Goal: Register for event/course

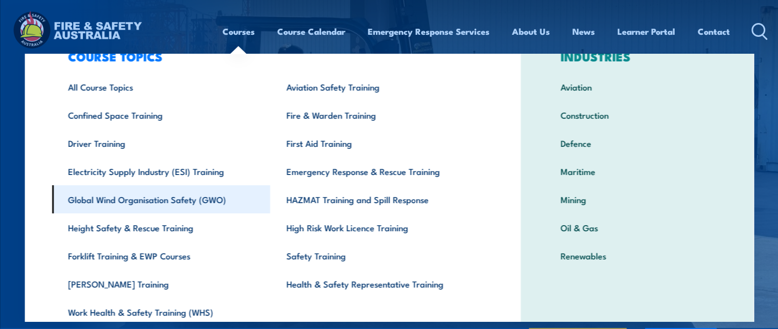
scroll to position [80, 0]
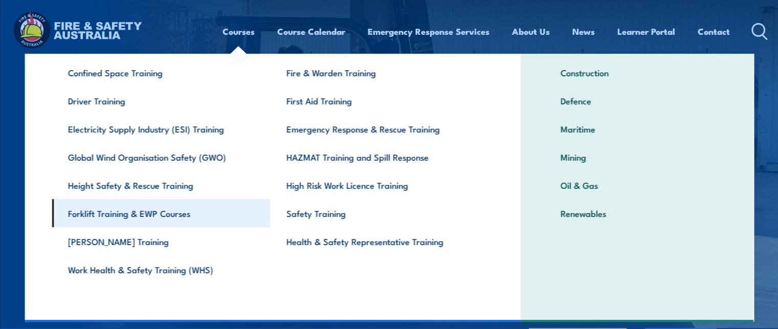
click at [130, 208] on link "Forklift Training & EWP Courses" at bounding box center [161, 213] width 218 height 28
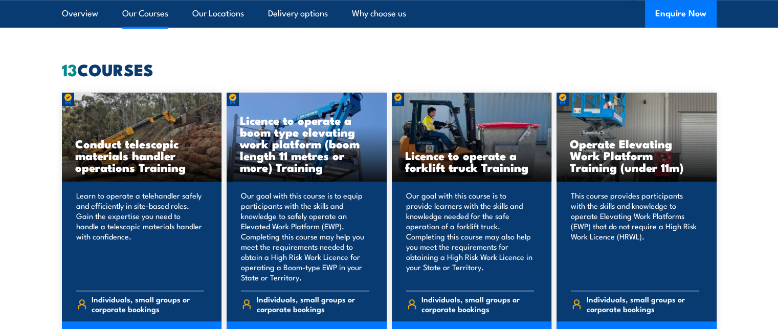
scroll to position [818, 0]
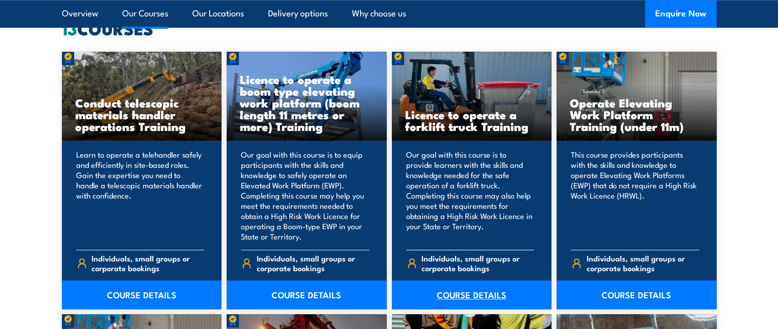
click at [464, 292] on link "COURSE DETAILS" at bounding box center [472, 294] width 160 height 29
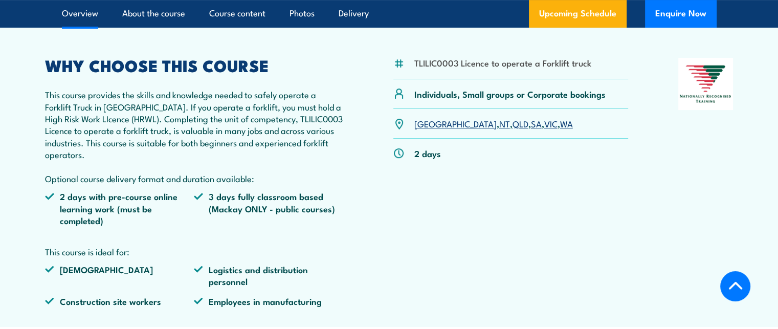
scroll to position [307, 0]
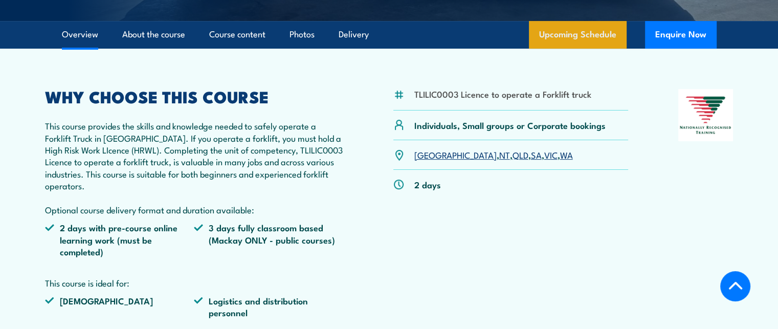
click at [596, 32] on link "Upcoming Schedule" at bounding box center [578, 35] width 98 height 28
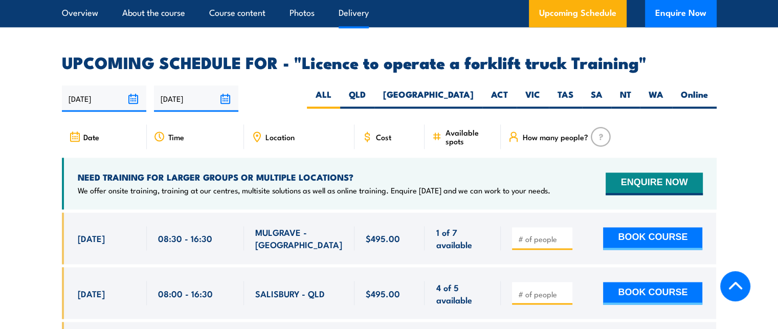
scroll to position [1712, 0]
